Goal: Information Seeking & Learning: Learn about a topic

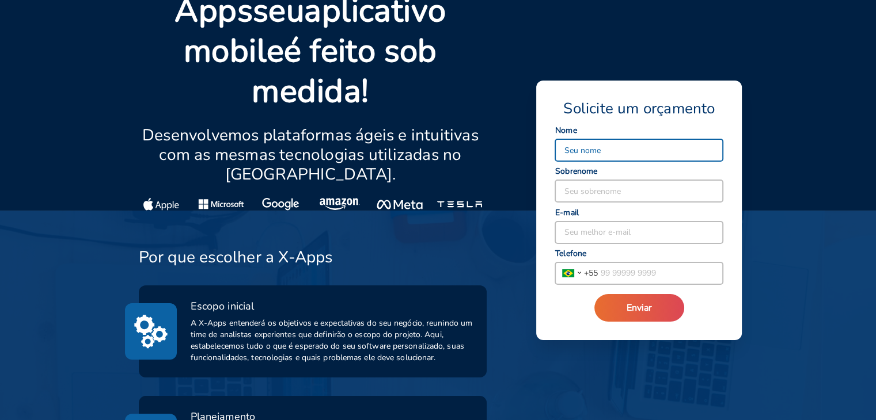
scroll to position [173, 0]
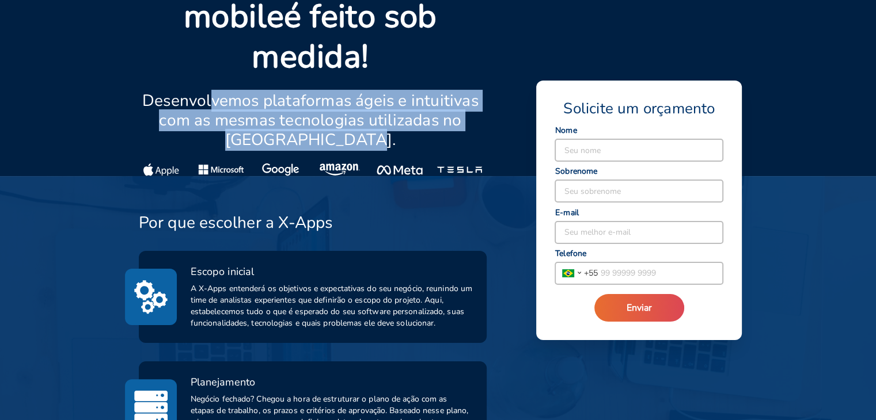
drag, startPoint x: 212, startPoint y: 66, endPoint x: 376, endPoint y: 94, distance: 166.0
click at [376, 94] on p "Desenvolvemos plataformas ágeis e intuitivas com as mesmas tecnologias utilizad…" at bounding box center [311, 120] width 344 height 59
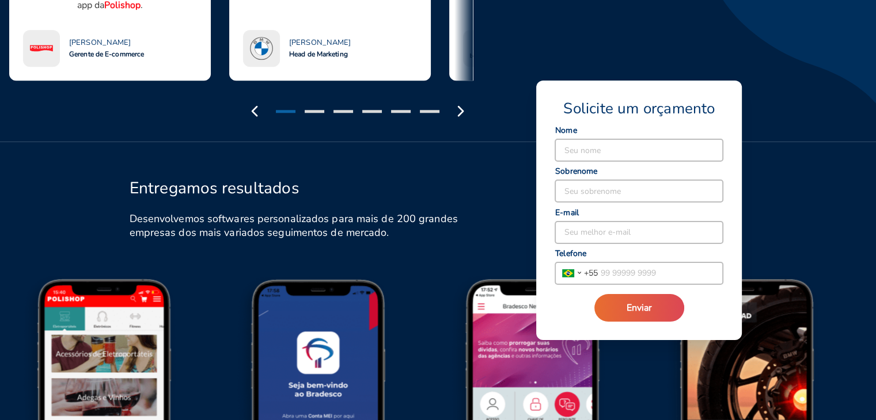
scroll to position [1094, 0]
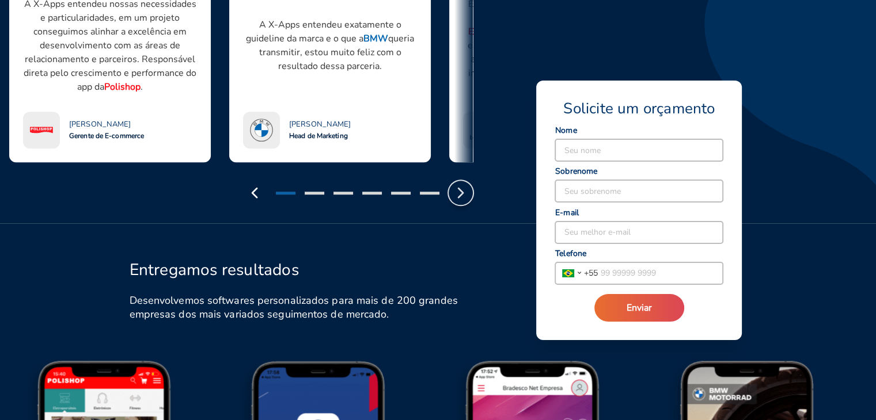
click at [463, 188] on polyline "button" at bounding box center [461, 192] width 5 height 9
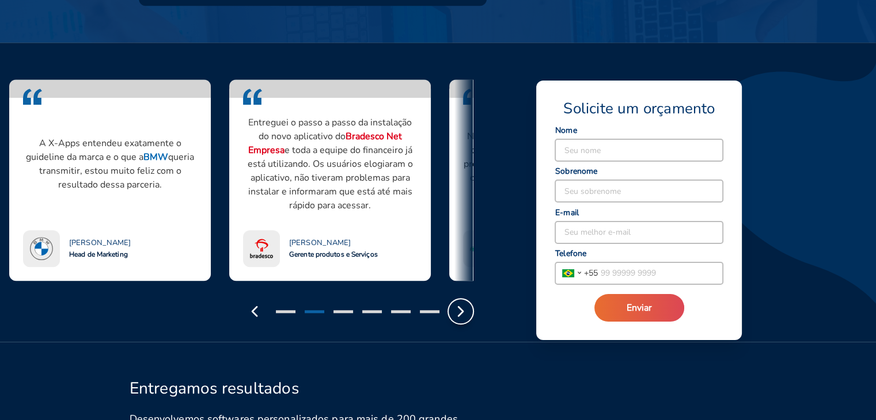
scroll to position [864, 0]
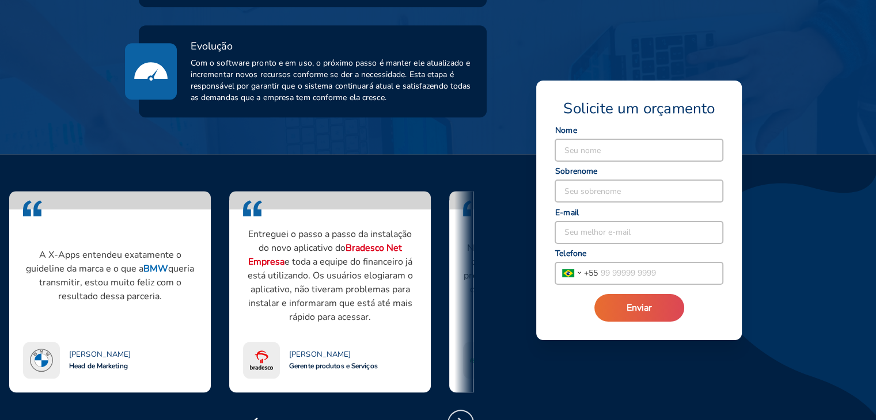
click at [464, 414] on icon "button" at bounding box center [461, 423] width 18 height 18
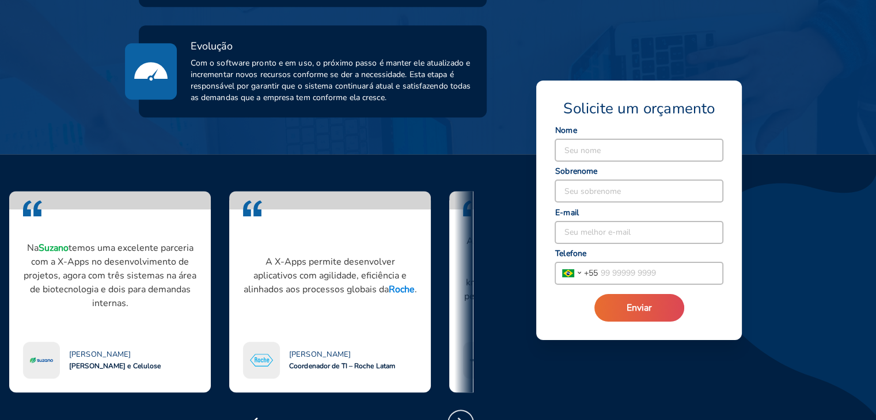
click at [464, 414] on icon "button" at bounding box center [461, 423] width 18 height 18
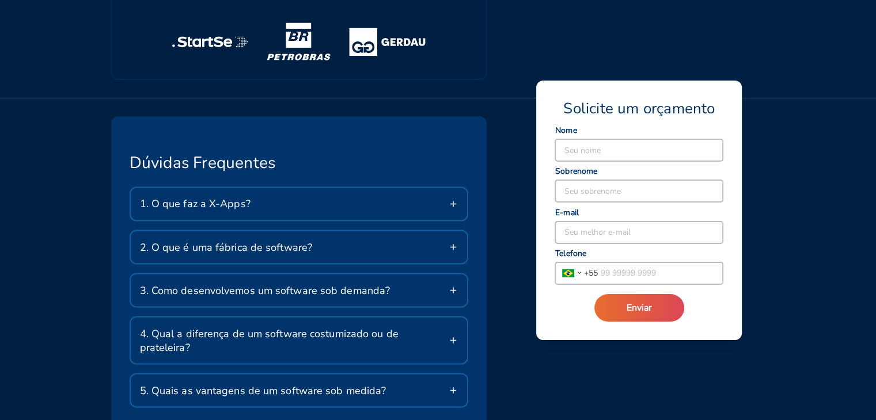
scroll to position [1958, 0]
click at [248, 187] on div "1. O que faz a X-Apps?" at bounding box center [299, 203] width 337 height 32
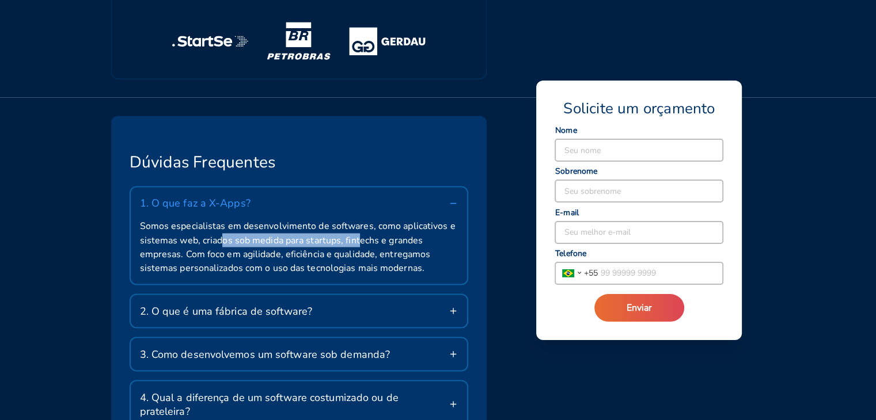
drag, startPoint x: 240, startPoint y: 196, endPoint x: 360, endPoint y: 192, distance: 120.5
click at [360, 219] on span "Somos especialistas em desenvolvimento de softwares, como aplicativos e sistema…" at bounding box center [299, 246] width 319 height 55
click at [312, 219] on span "Somos especialistas em desenvolvimento de softwares, como aplicativos e sistema…" at bounding box center [299, 246] width 319 height 55
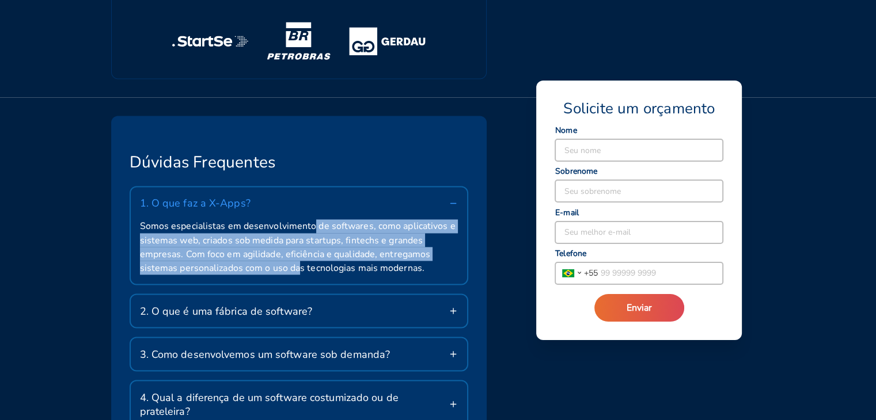
drag, startPoint x: 312, startPoint y: 183, endPoint x: 298, endPoint y: 231, distance: 50.3
click at [298, 231] on span "Somos especialistas em desenvolvimento de softwares, como aplicativos e sistema…" at bounding box center [299, 246] width 319 height 55
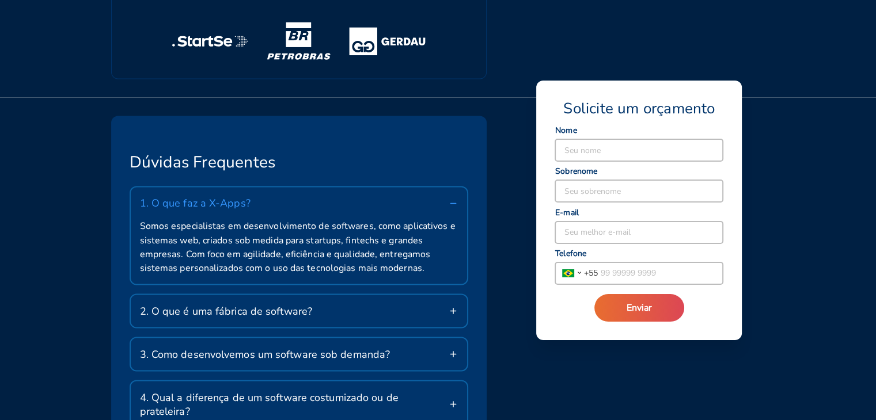
click at [262, 295] on div "2. O que é uma fábrica de software?" at bounding box center [299, 311] width 337 height 32
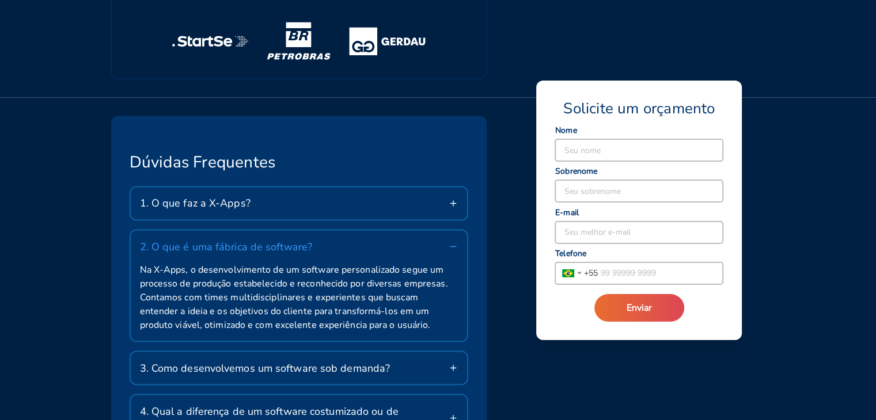
scroll to position [2016, 0]
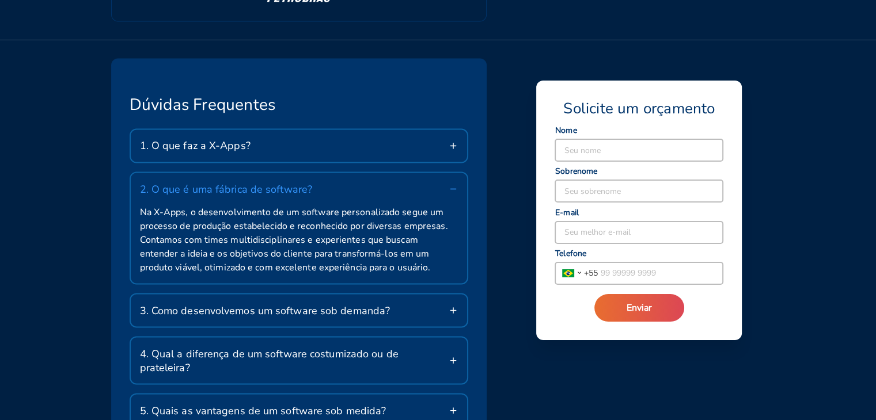
click at [257, 304] on span "3. Como desenvolvemos um software sob demanda?" at bounding box center [265, 311] width 251 height 14
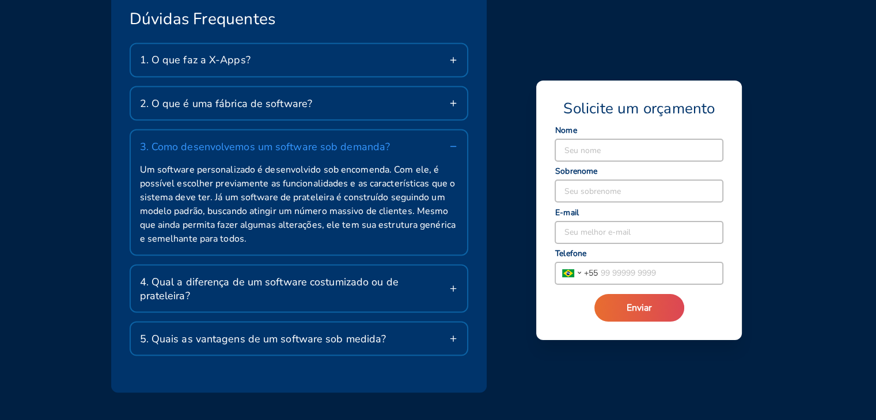
scroll to position [2131, 0]
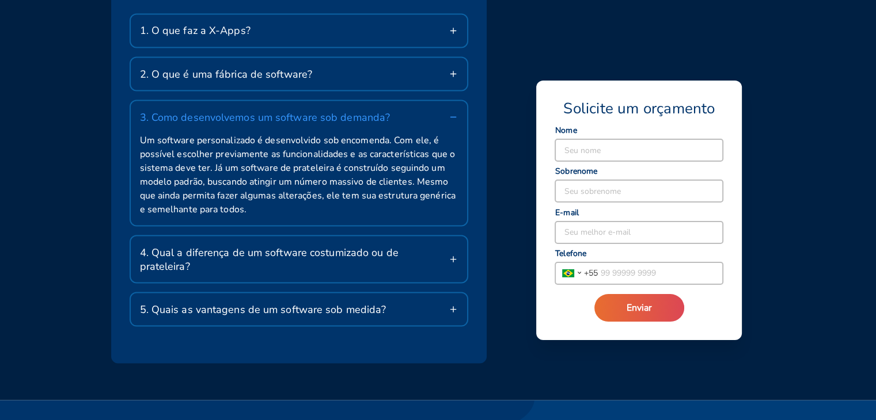
click at [251, 245] on span "4. Qual a diferença de um software costumizado ou de prateleira?" at bounding box center [294, 259] width 309 height 28
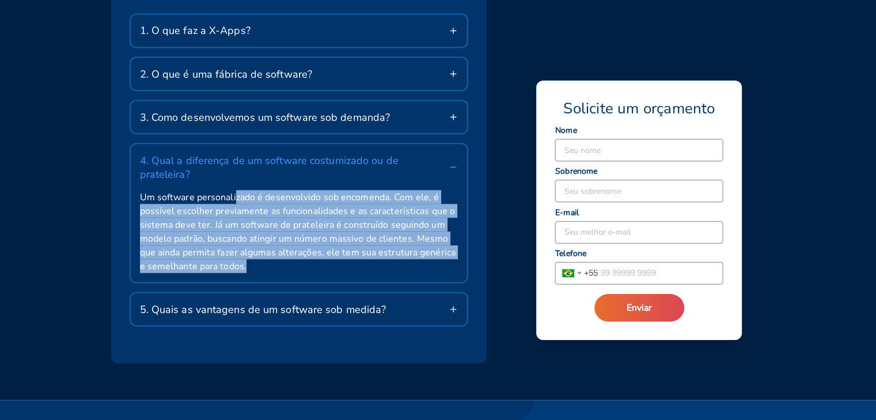
drag, startPoint x: 233, startPoint y: 141, endPoint x: 251, endPoint y: 206, distance: 67.5
click at [251, 206] on span "Um software personalizado é desenvolvido sob encomenda. Com ele, é possível esc…" at bounding box center [299, 231] width 319 height 83
click at [249, 198] on span "Um software personalizado é desenvolvido sob encomenda. Com ele, é possível esc…" at bounding box center [299, 231] width 319 height 83
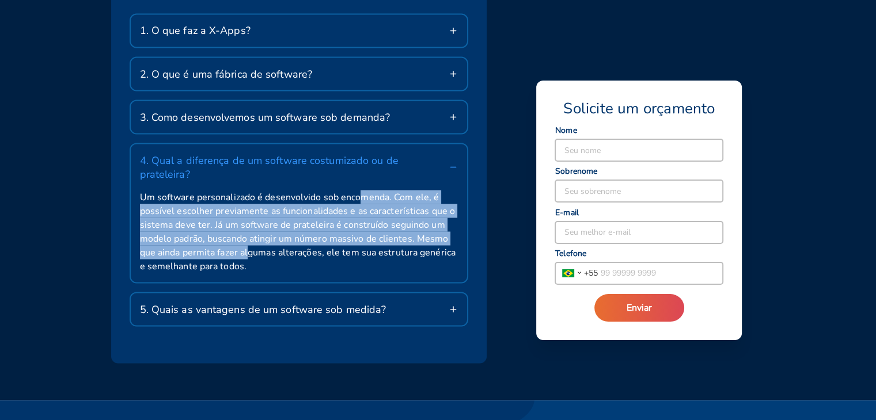
drag, startPoint x: 341, startPoint y: 150, endPoint x: 249, endPoint y: 195, distance: 102.5
click at [249, 195] on span "Um software personalizado é desenvolvido sob encomenda. Com ele, é possível esc…" at bounding box center [299, 231] width 319 height 83
click at [214, 193] on span "Um software personalizado é desenvolvido sob encomenda. Com ele, é possível esc…" at bounding box center [299, 231] width 319 height 83
drag, startPoint x: 210, startPoint y: 196, endPoint x: 361, endPoint y: 141, distance: 161.3
click at [361, 190] on span "Um software personalizado é desenvolvido sob encomenda. Com ele, é possível esc…" at bounding box center [299, 231] width 319 height 83
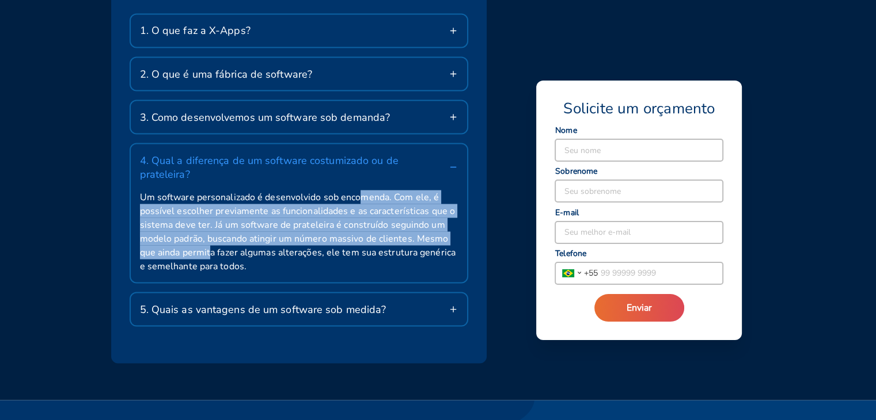
click at [361, 190] on span "Um software personalizado é desenvolvido sob encomenda. Com ele, é possível esc…" at bounding box center [299, 231] width 319 height 83
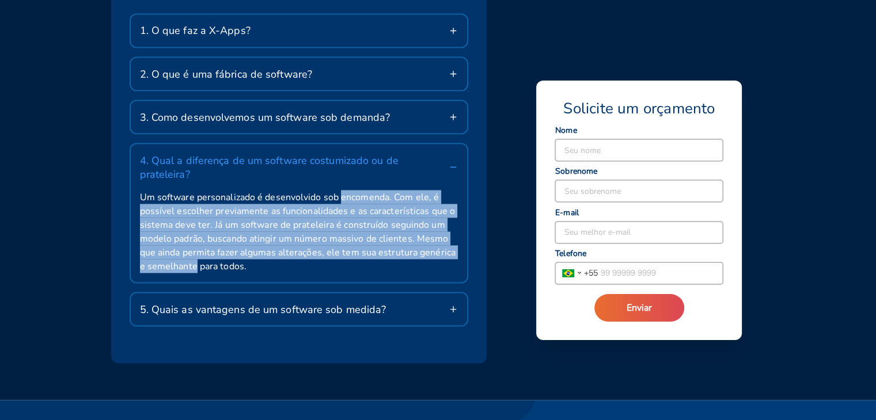
drag, startPoint x: 361, startPoint y: 141, endPoint x: 179, endPoint y: 203, distance: 192.9
click at [179, 203] on span "Um software personalizado é desenvolvido sob encomenda. Com ele, é possível esc…" at bounding box center [299, 231] width 319 height 83
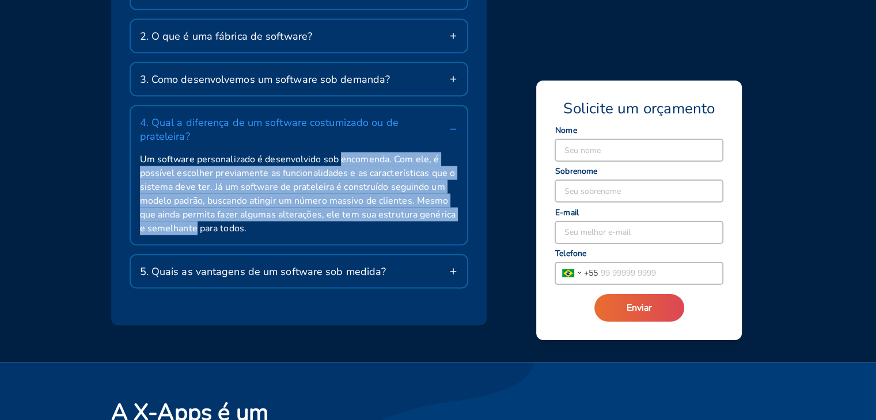
scroll to position [2189, 0]
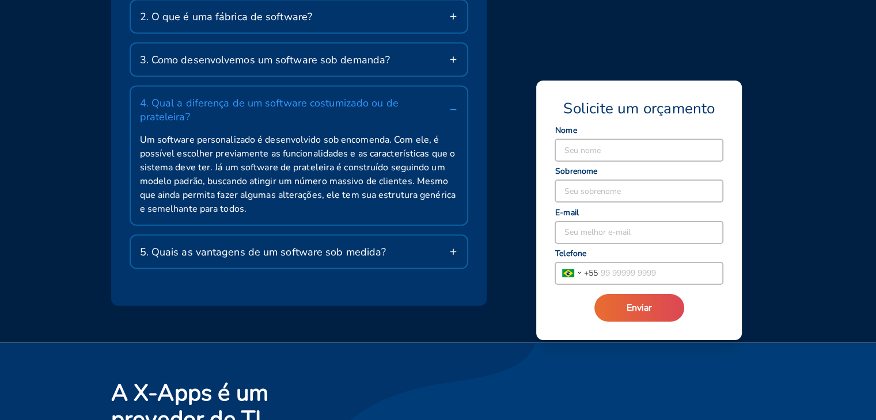
click at [295, 236] on div "5. Quais as vantagens de um software sob medida?" at bounding box center [299, 252] width 337 height 32
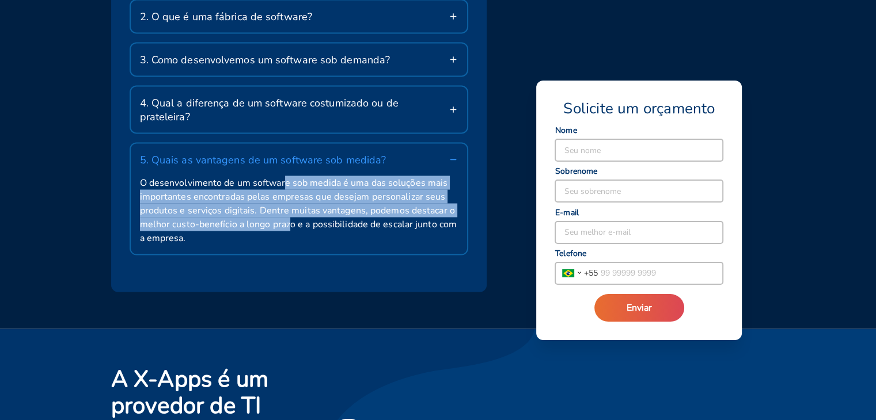
drag, startPoint x: 283, startPoint y: 119, endPoint x: 288, endPoint y: 173, distance: 53.8
click at [288, 176] on span "O desenvolvimento de um software sob medida é uma das soluções mais importantes…" at bounding box center [299, 210] width 319 height 69
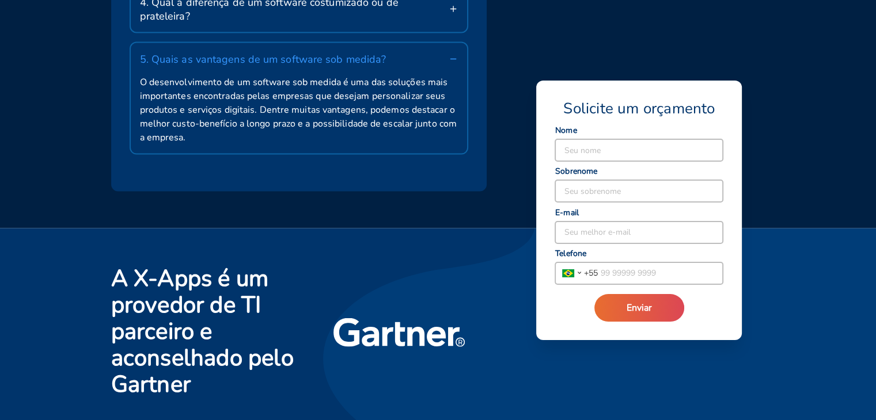
scroll to position [2386, 0]
